Goal: Task Accomplishment & Management: Manage account settings

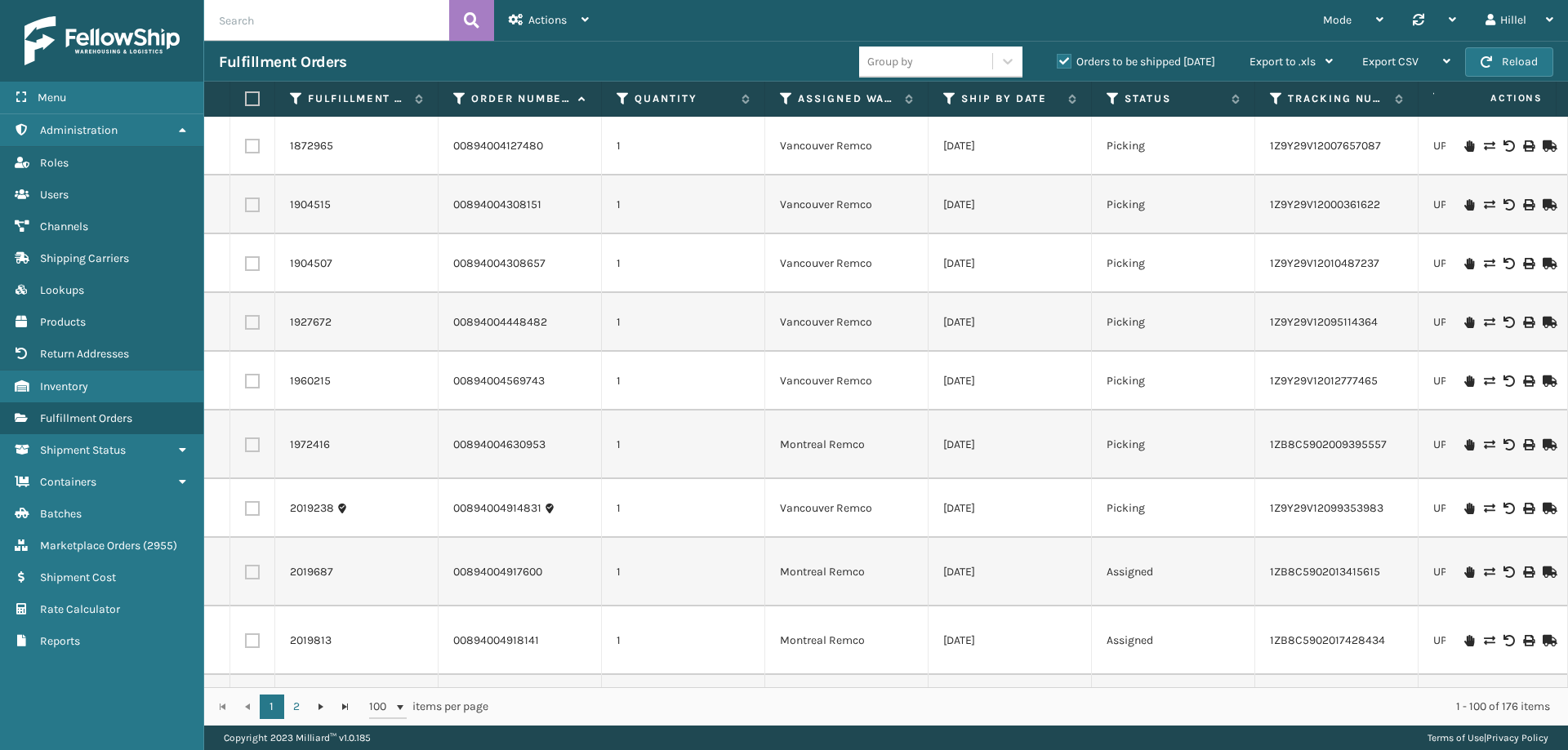
scroll to position [2041, 0]
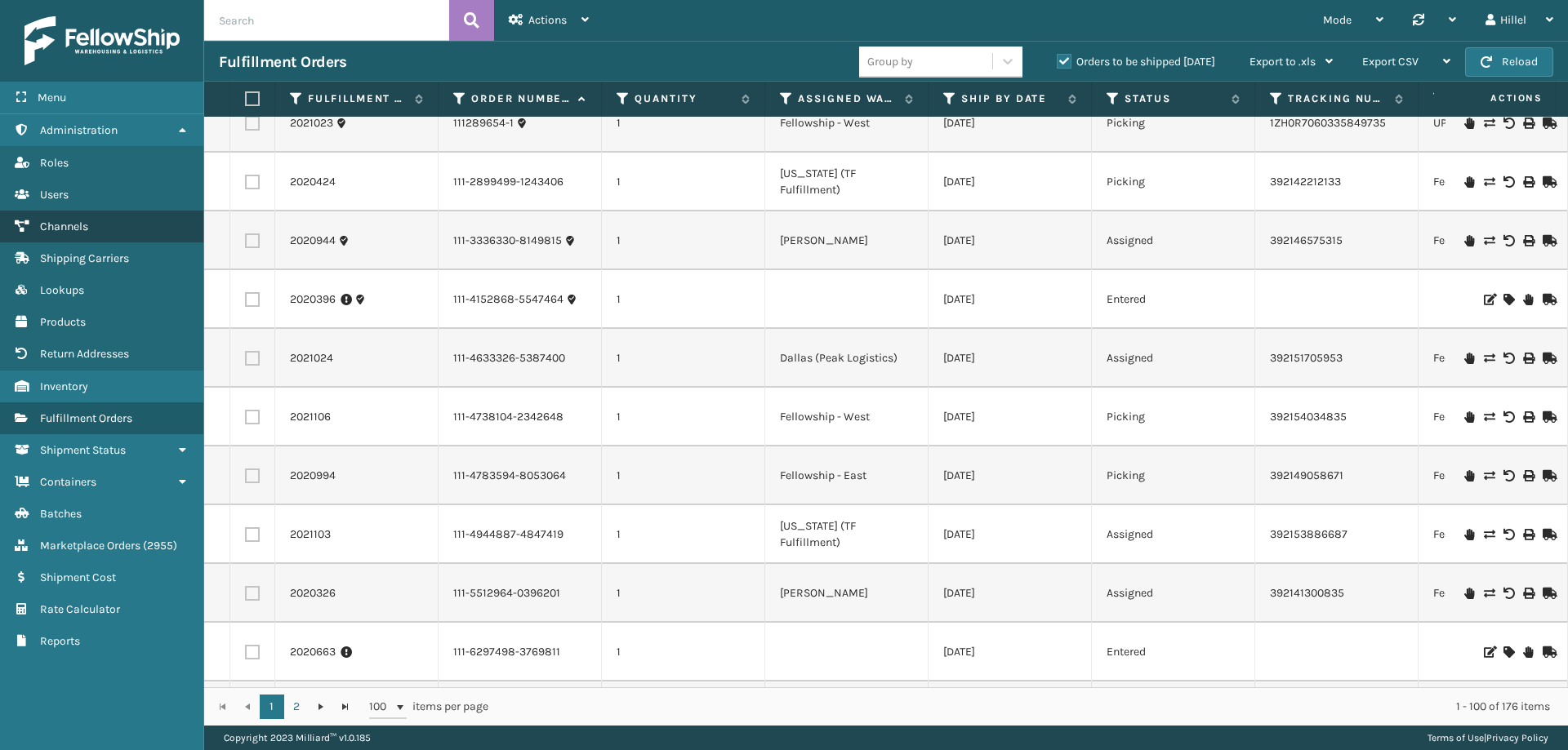
click at [86, 221] on span "Channels" at bounding box center [64, 227] width 48 height 14
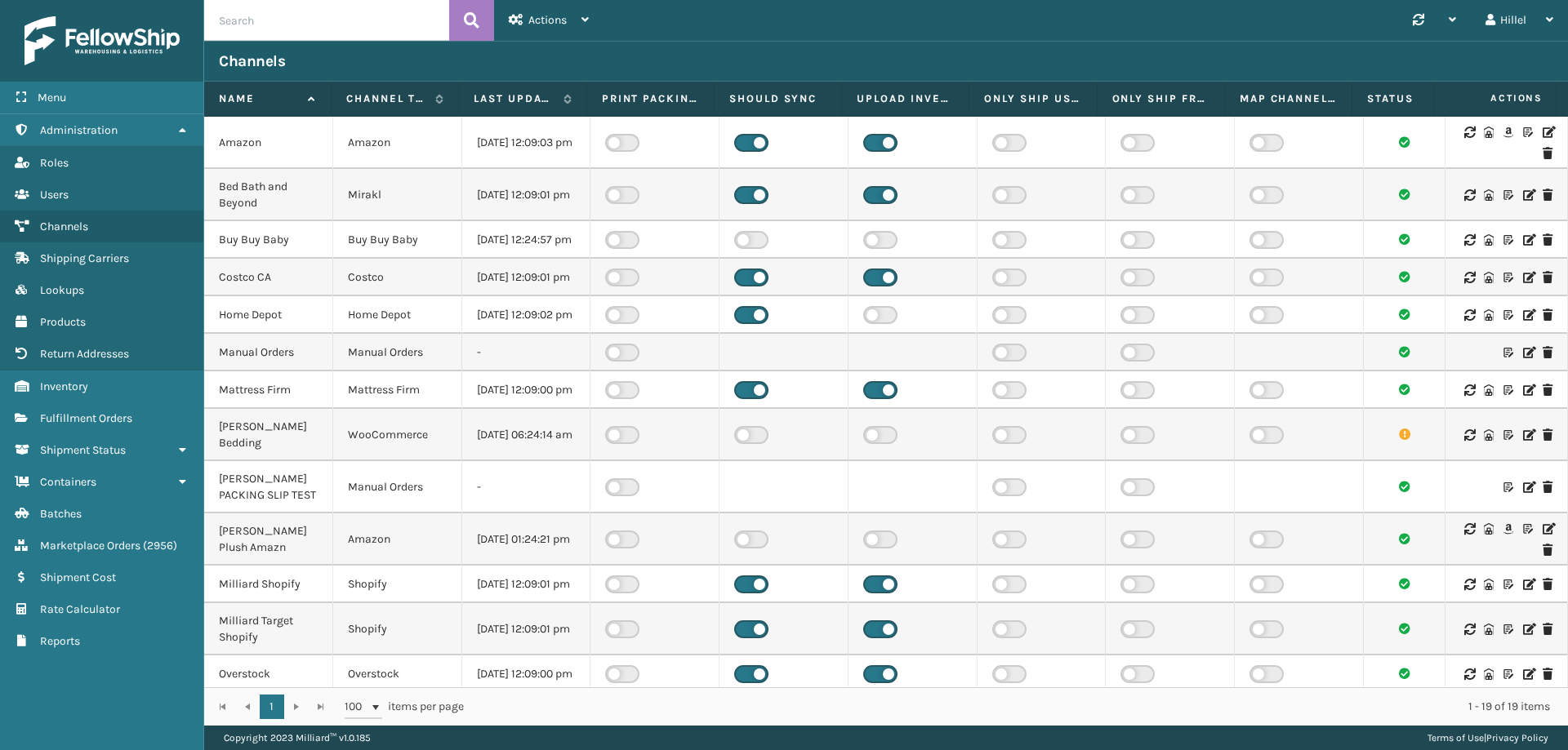
click at [1543, 132] on icon at bounding box center [1547, 132] width 10 height 12
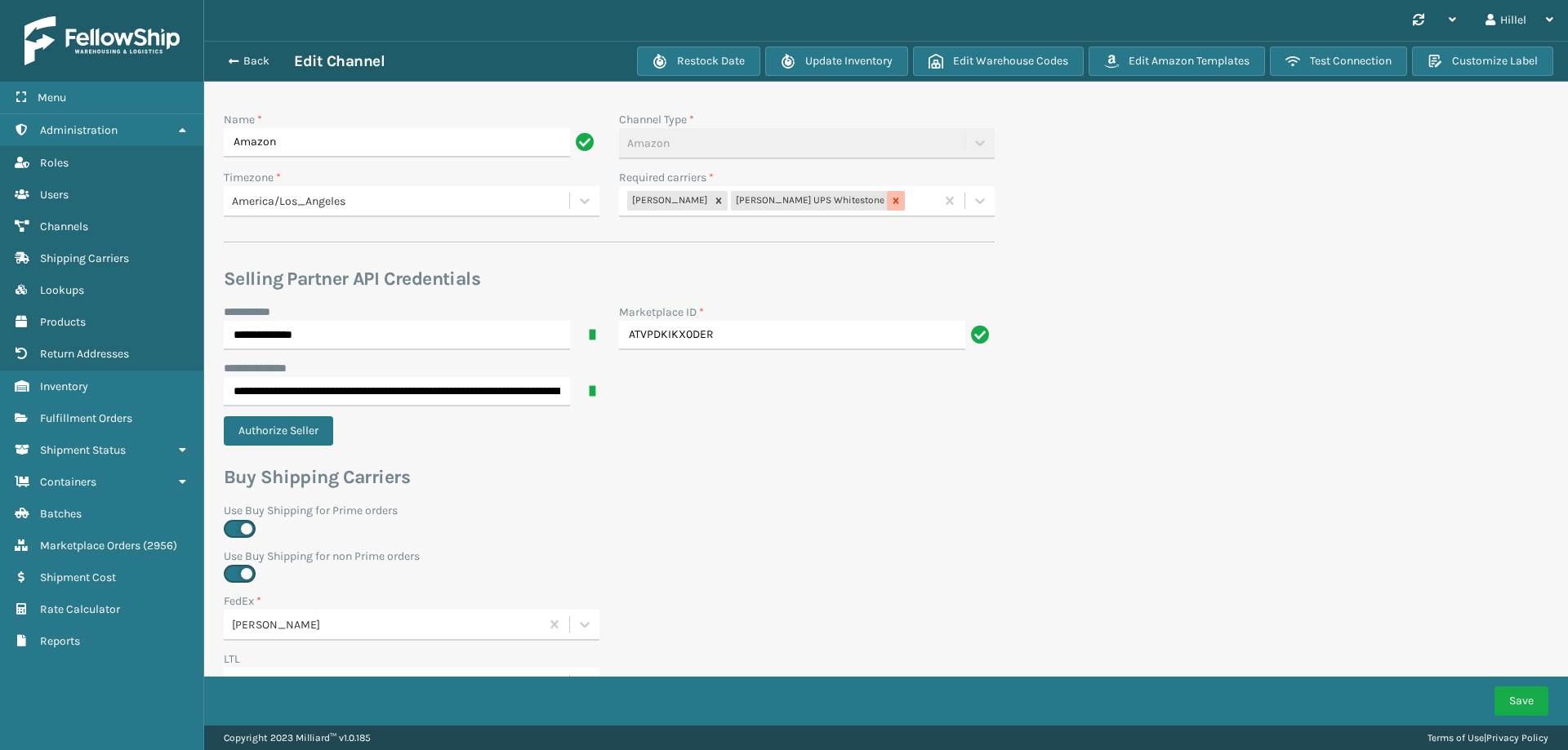
click at [890, 198] on icon at bounding box center [896, 201] width 12 height 12
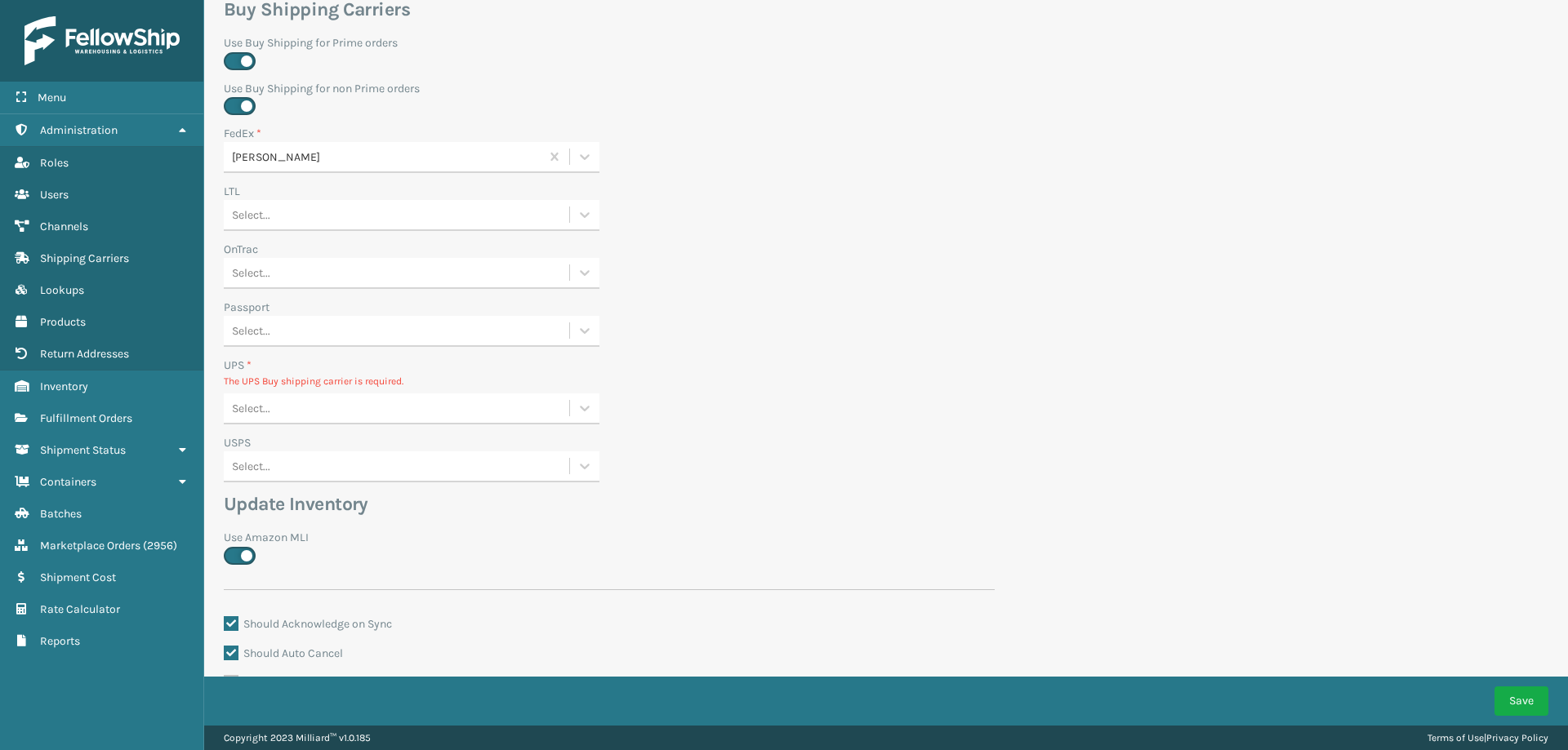
scroll to position [557, 0]
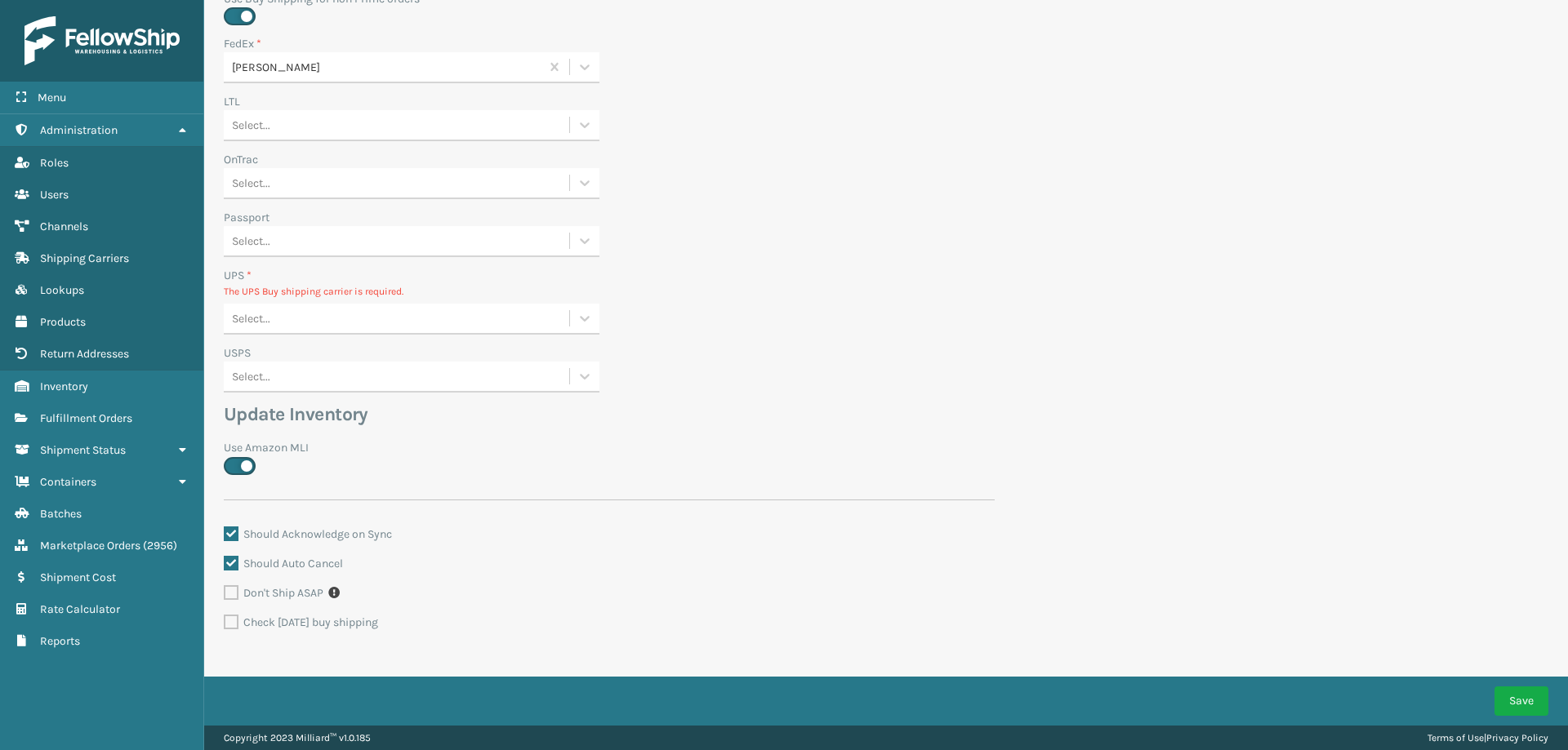
click at [392, 324] on div "Select..." at bounding box center [396, 319] width 345 height 27
click at [374, 355] on div "None" at bounding box center [412, 359] width 376 height 30
click at [1506, 704] on button "Save" at bounding box center [1521, 701] width 54 height 29
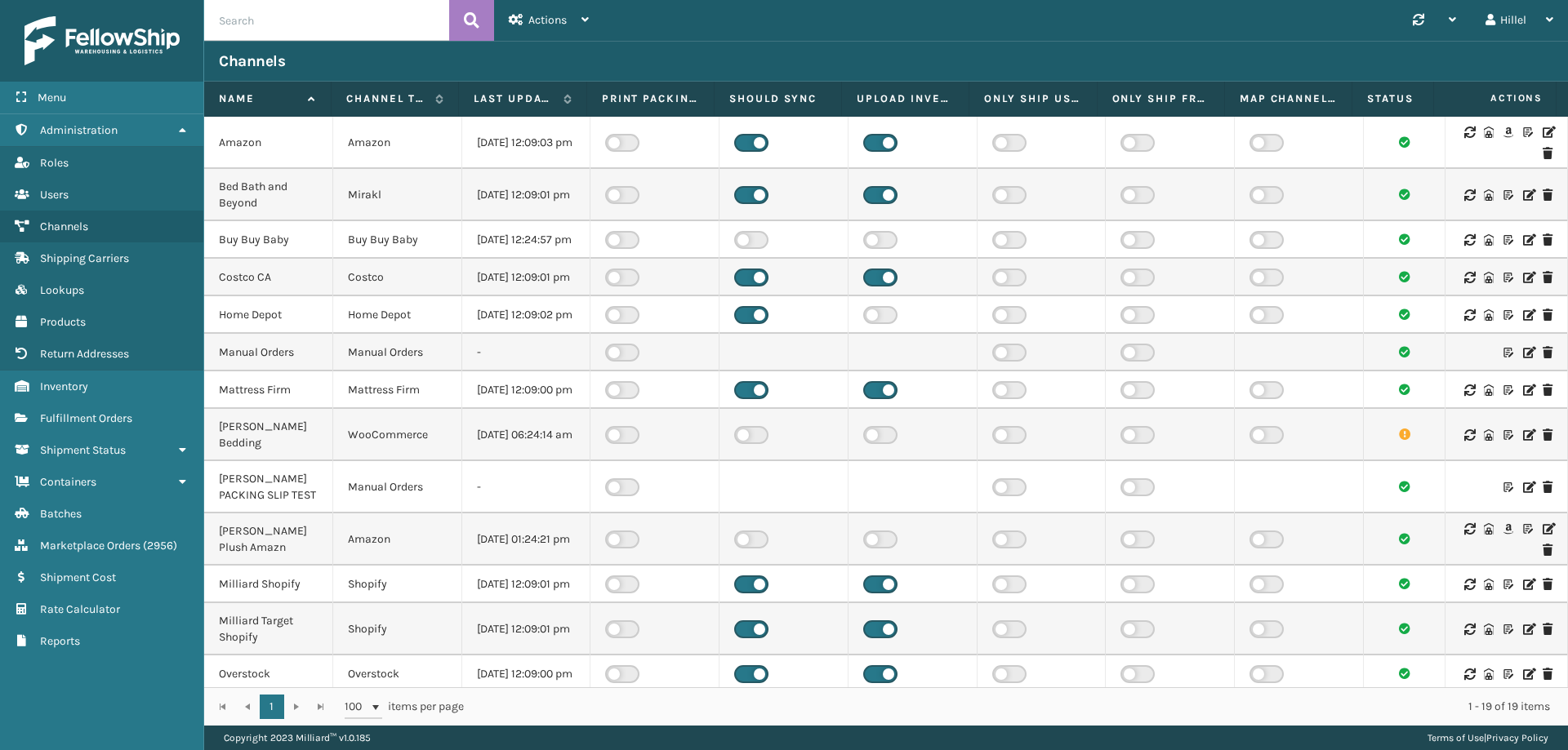
click at [1543, 130] on icon at bounding box center [1547, 132] width 10 height 12
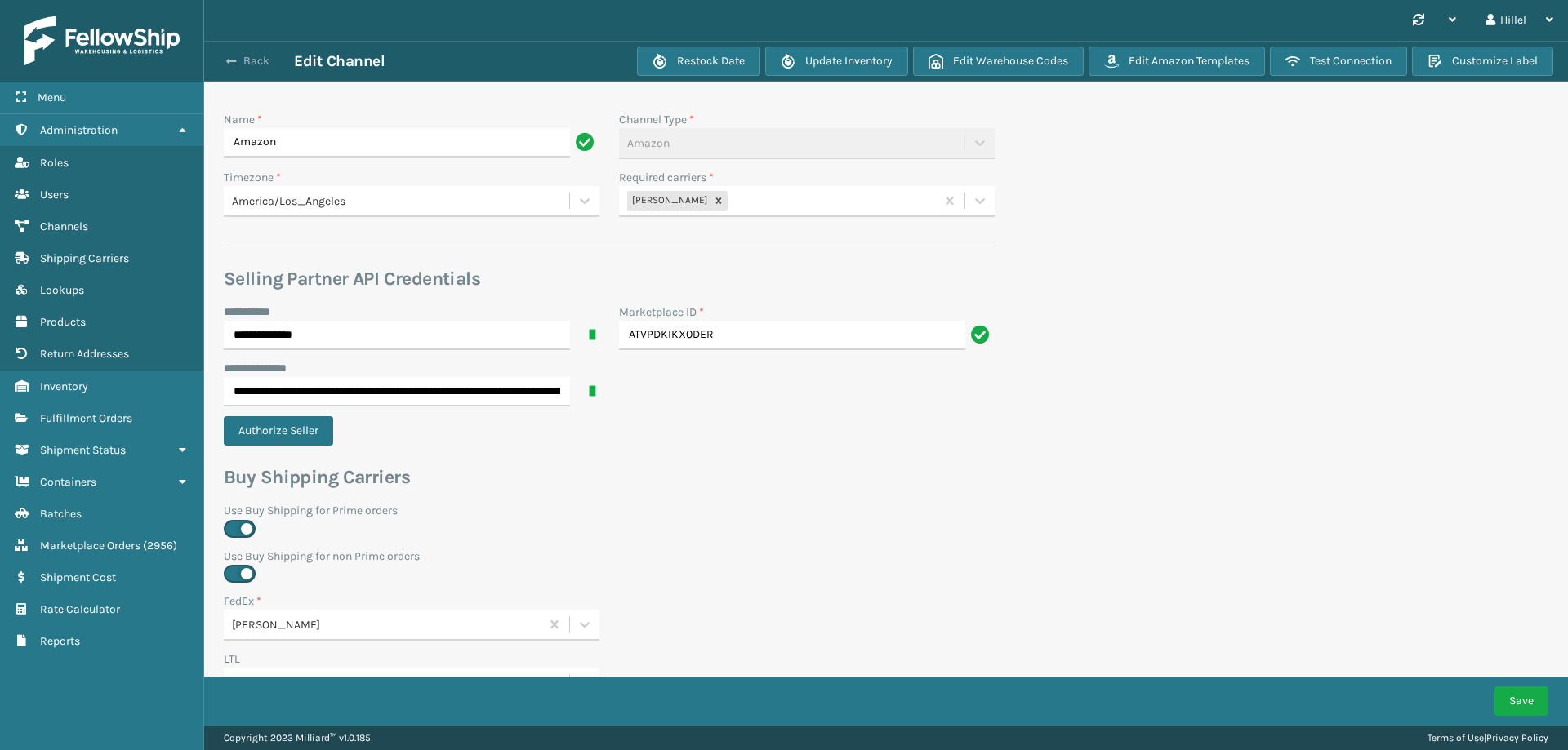
click at [232, 54] on button "Back" at bounding box center [256, 61] width 75 height 15
